Goal: Book appointment/travel/reservation

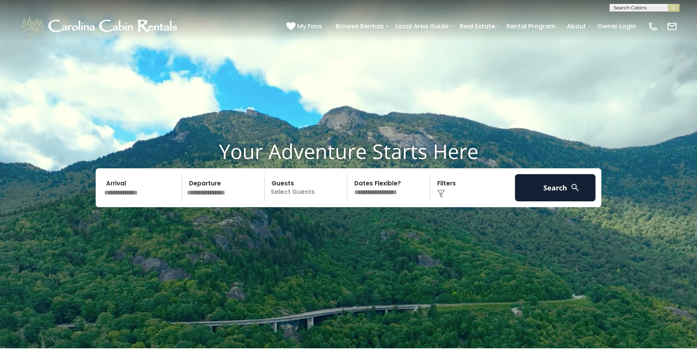
scroll to position [0, 0]
click at [638, 11] on input "text" at bounding box center [644, 9] width 68 height 8
type input "********"
click at [645, 20] on li "Highland House" at bounding box center [644, 18] width 69 height 7
click at [654, 7] on input "text" at bounding box center [644, 9] width 68 height 8
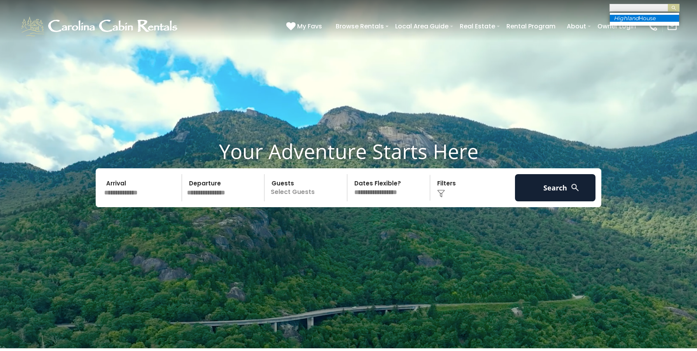
click at [651, 16] on li "Highland House" at bounding box center [644, 18] width 69 height 7
click at [672, 8] on img "submit" at bounding box center [674, 8] width 6 height 6
